Goal: Information Seeking & Learning: Learn about a topic

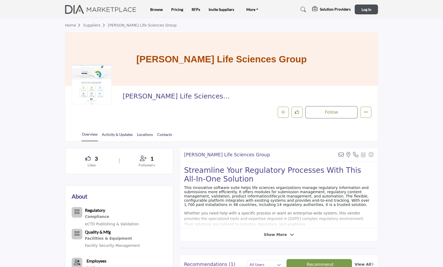
click at [94, 25] on link "Suppliers" at bounding box center [95, 25] width 24 height 4
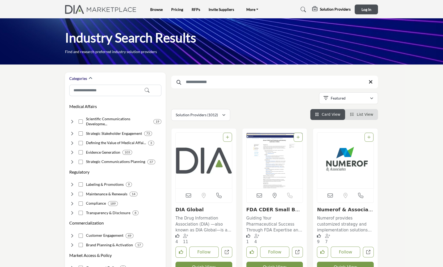
click at [206, 82] on input "Search Keyword" at bounding box center [274, 82] width 207 height 13
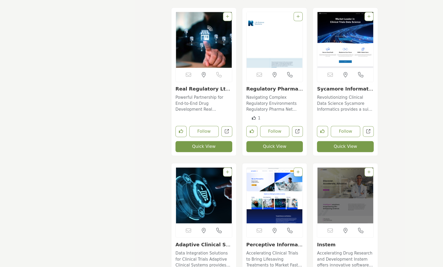
scroll to position [929, 0]
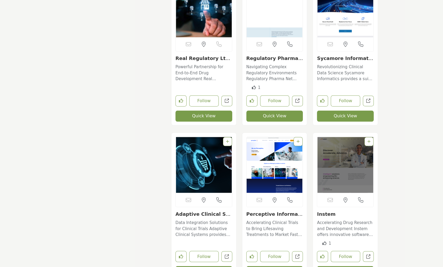
type input "**********"
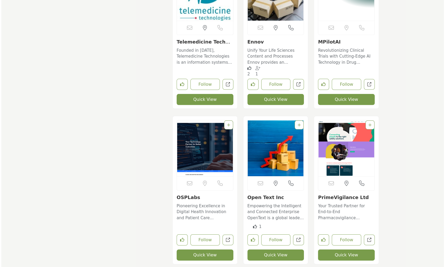
scroll to position [3928, 0]
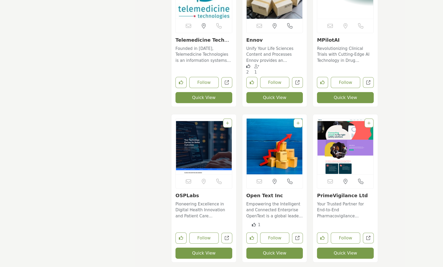
click at [271, 248] on button "Quick View" at bounding box center [274, 253] width 57 height 11
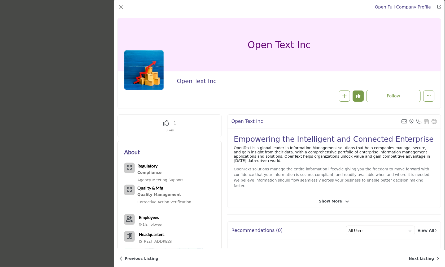
click at [346, 199] on icon "Company Data Modal" at bounding box center [347, 201] width 4 height 5
